Goal: Task Accomplishment & Management: Use online tool/utility

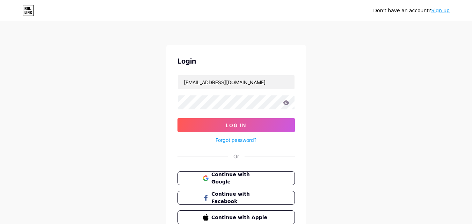
click at [288, 103] on icon at bounding box center [286, 102] width 6 height 5
click at [273, 127] on button "Log In" at bounding box center [236, 125] width 117 height 14
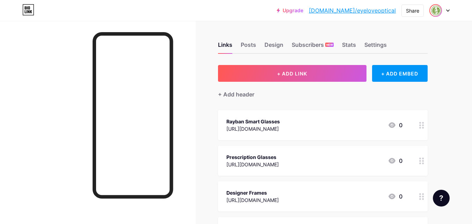
click at [442, 10] on img at bounding box center [435, 10] width 11 height 11
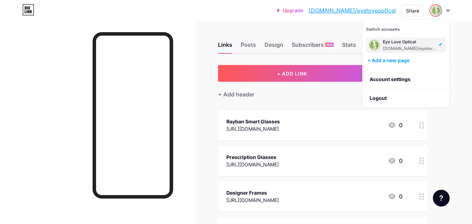
click at [412, 46] on div "[DOMAIN_NAME]/eyeloveoptical" at bounding box center [410, 49] width 54 height 6
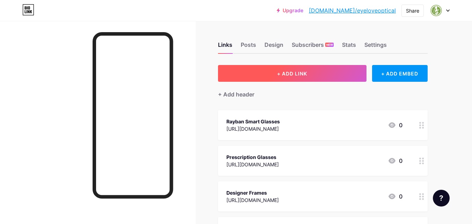
click at [286, 75] on span "+ ADD LINK" at bounding box center [292, 74] width 30 height 6
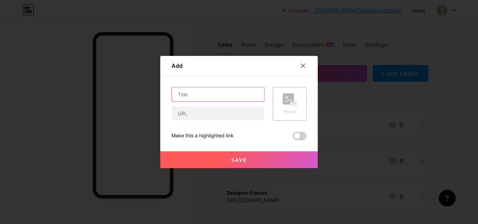
click at [243, 95] on input "text" at bounding box center [218, 94] width 92 height 14
paste input "Eyecare Solutions [GEOGRAPHIC_DATA] – Prescription Glasses, Contact Lenses & De…"
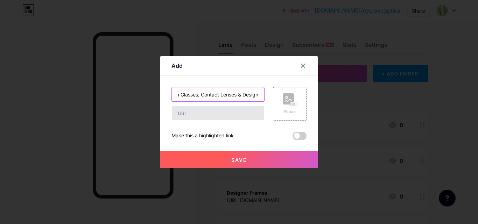
type input "Eyecare Solutions [GEOGRAPHIC_DATA] – Prescription Glasses, Contact Lenses & De…"
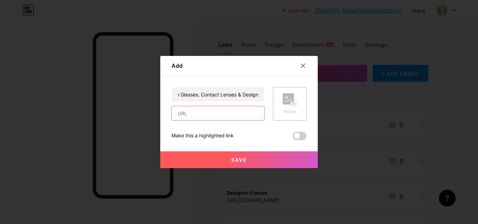
click at [191, 110] on input "text" at bounding box center [218, 113] width 92 height 14
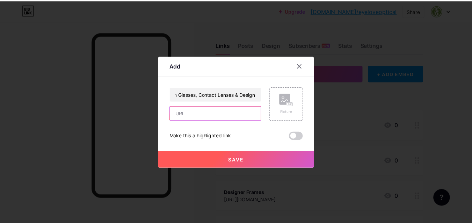
scroll to position [0, 0]
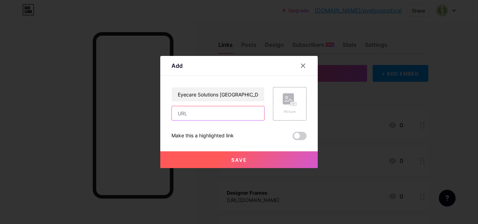
paste input "[URL][DOMAIN_NAME]"
type input "[URL][DOMAIN_NAME]"
click at [294, 106] on div "Picture" at bounding box center [290, 104] width 34 height 34
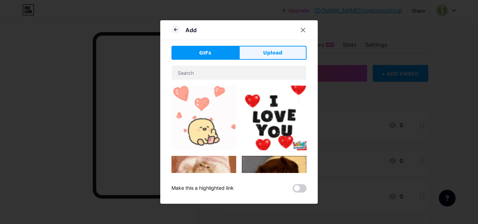
click at [261, 49] on button "Upload" at bounding box center [272, 53] width 67 height 14
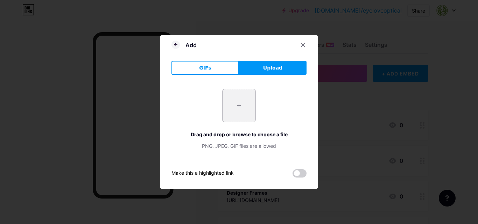
click at [242, 107] on input "file" at bounding box center [238, 105] width 33 height 33
type input "C:\fakepath\eyelove.jpg"
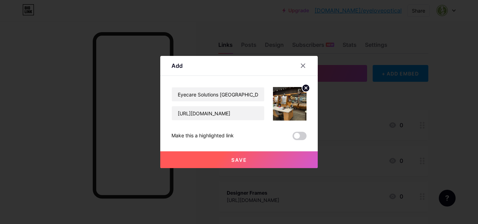
click at [268, 160] on button "Save" at bounding box center [238, 159] width 157 height 17
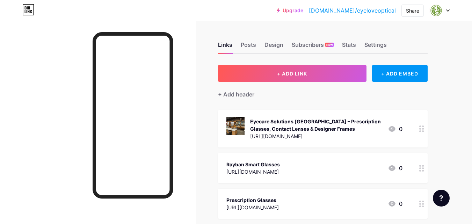
click at [379, 8] on link "[DOMAIN_NAME]/eyeloveoptical" at bounding box center [352, 10] width 87 height 8
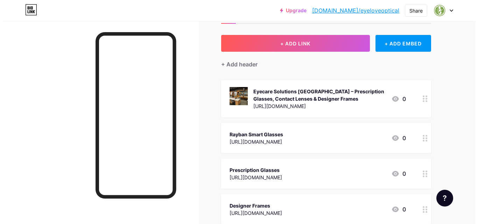
scroll to position [183, 0]
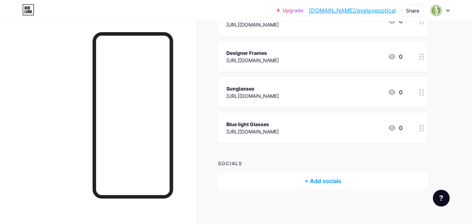
click at [326, 189] on div "+ Add socials" at bounding box center [323, 181] width 210 height 17
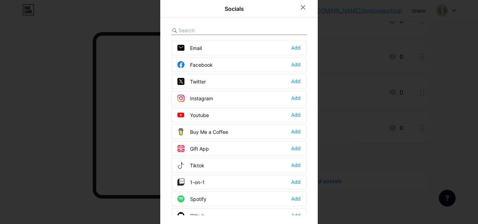
click at [298, 67] on div "Facebook Add" at bounding box center [238, 64] width 135 height 15
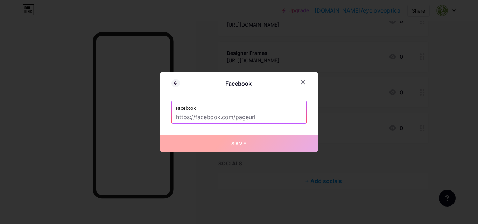
click at [254, 114] on input "text" at bounding box center [239, 118] width 126 height 12
paste input "[URL][DOMAIN_NAME][DOMAIN_NAME]"
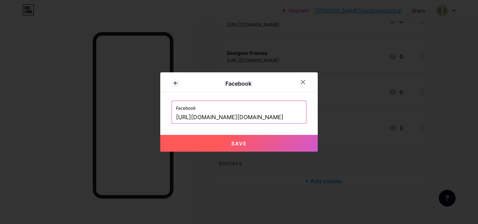
type input "[URL][DOMAIN_NAME][DOMAIN_NAME]"
click at [209, 144] on button "Save" at bounding box center [238, 143] width 157 height 17
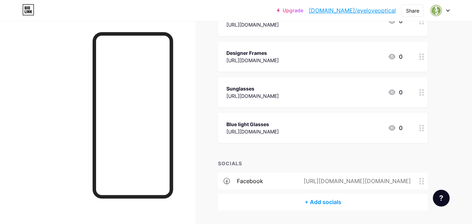
click at [311, 202] on div "+ Add socials" at bounding box center [323, 202] width 210 height 17
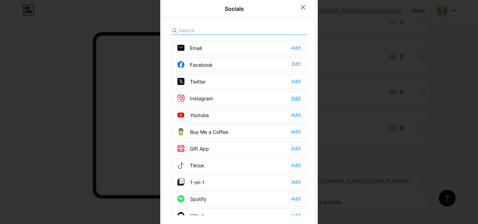
click at [292, 96] on div "Add" at bounding box center [295, 98] width 9 height 7
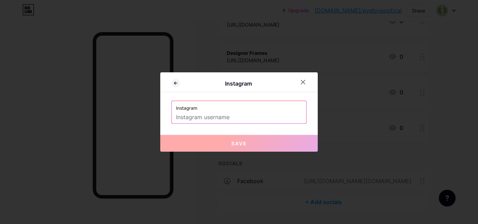
click at [214, 116] on input "text" at bounding box center [239, 118] width 126 height 12
paste input "[URL][DOMAIN_NAME]"
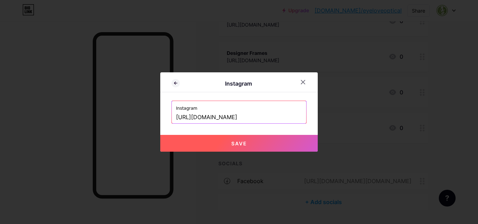
click at [196, 144] on button "Save" at bounding box center [238, 143] width 157 height 17
type input "[URL][DOMAIN_NAME][DOMAIN_NAME]"
click at [196, 144] on button "Save" at bounding box center [238, 143] width 157 height 17
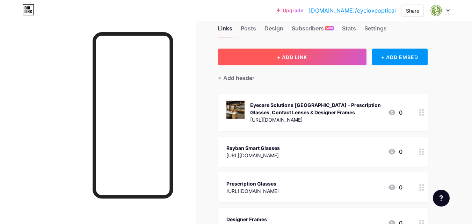
scroll to position [8, 0]
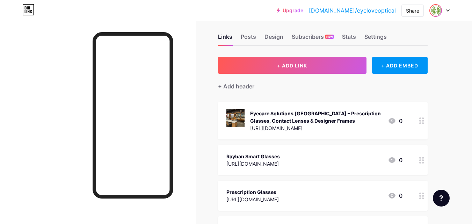
click at [438, 10] on img at bounding box center [435, 10] width 11 height 11
